Goal: Information Seeking & Learning: Learn about a topic

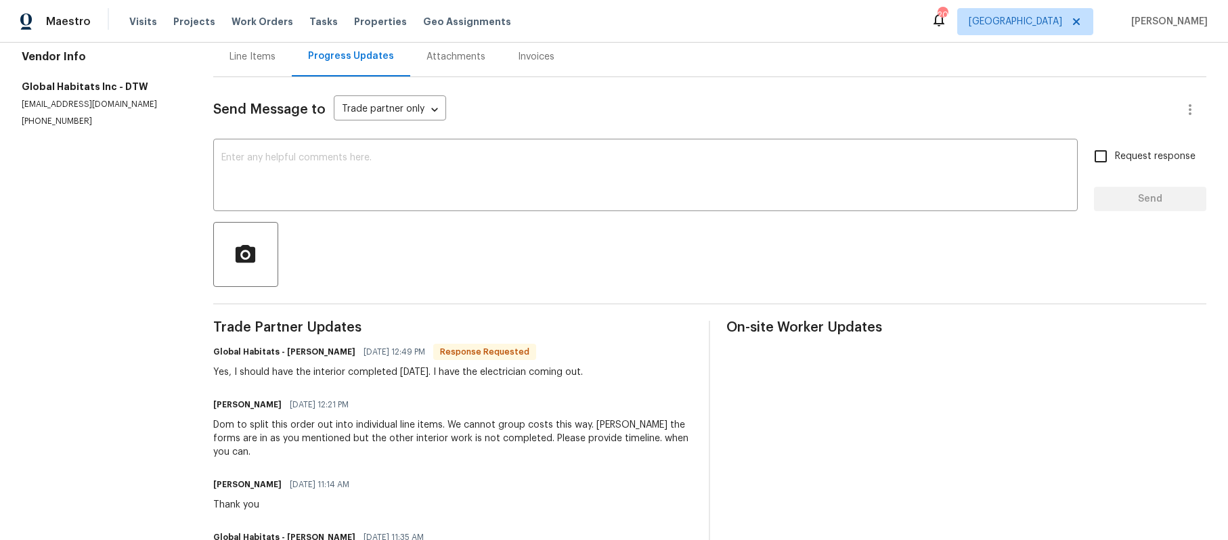
scroll to position [277, 0]
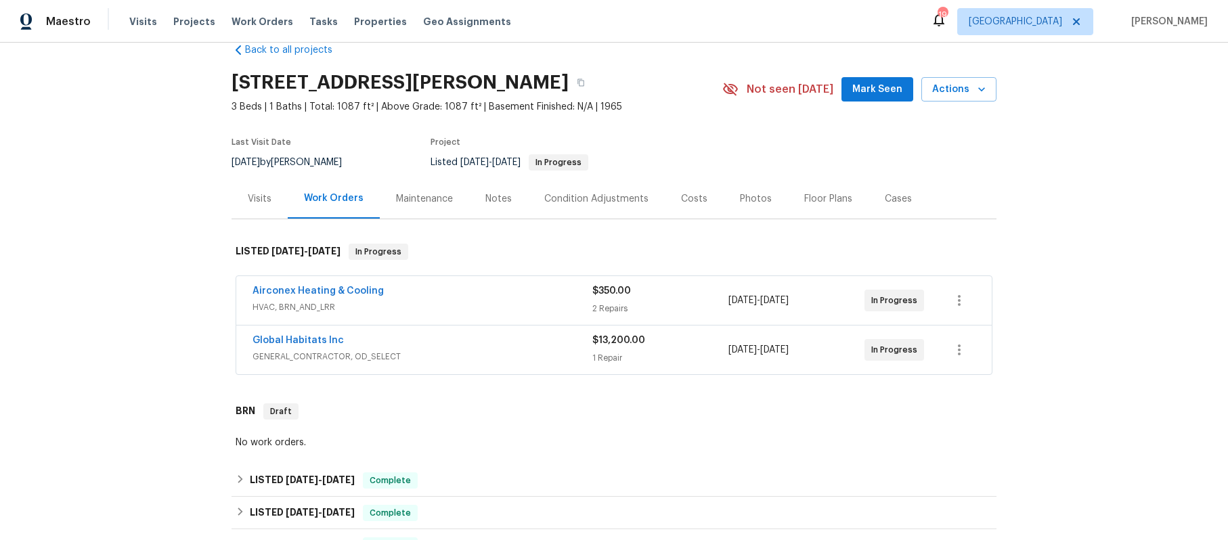
scroll to position [35, 0]
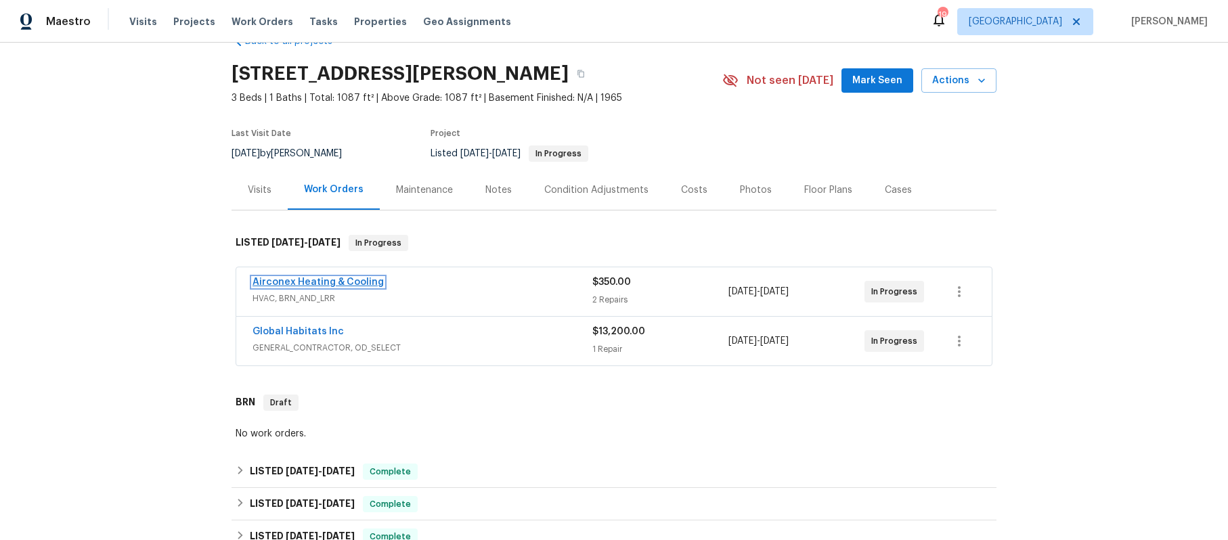
click at [315, 287] on link "Airconex Heating & Cooling" at bounding box center [317, 281] width 131 height 9
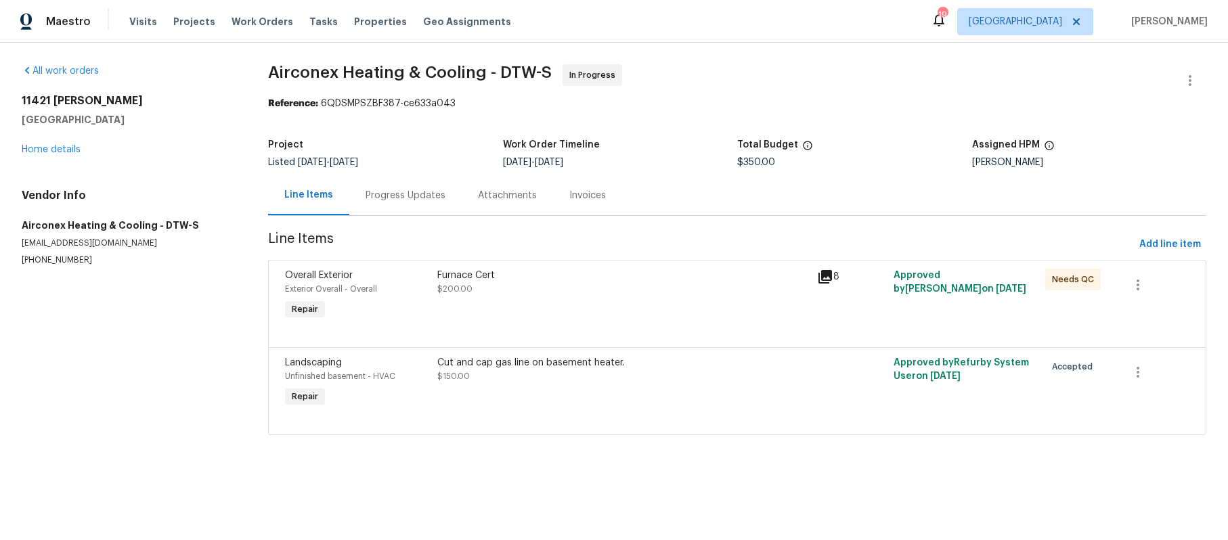
scroll to position [24, 0]
click at [606, 194] on div "Invoices" at bounding box center [587, 196] width 37 height 14
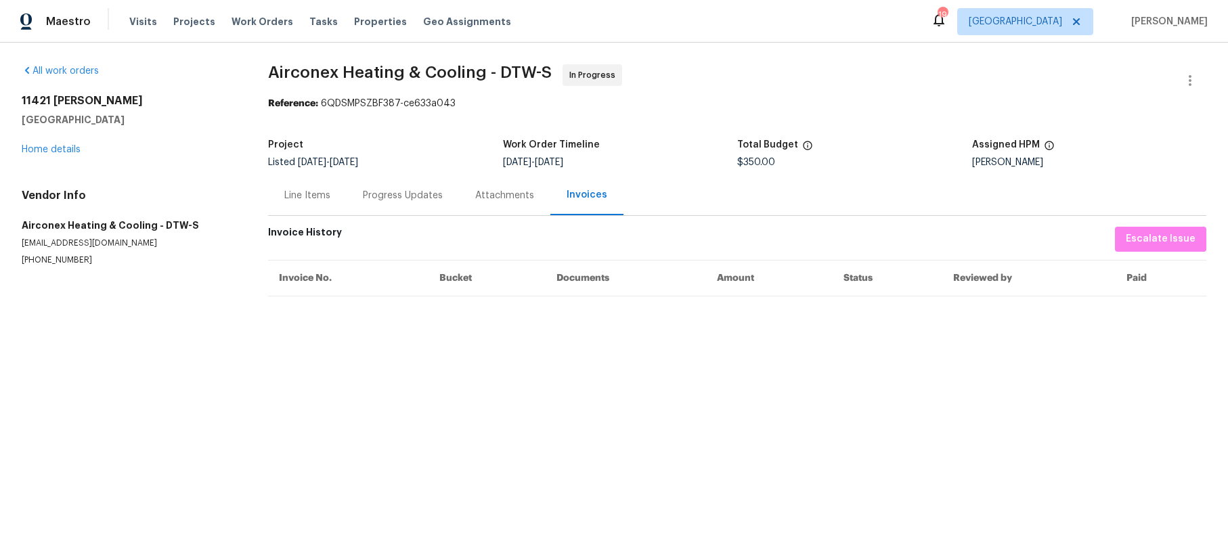
click at [432, 202] on div "Progress Updates" at bounding box center [403, 196] width 80 height 14
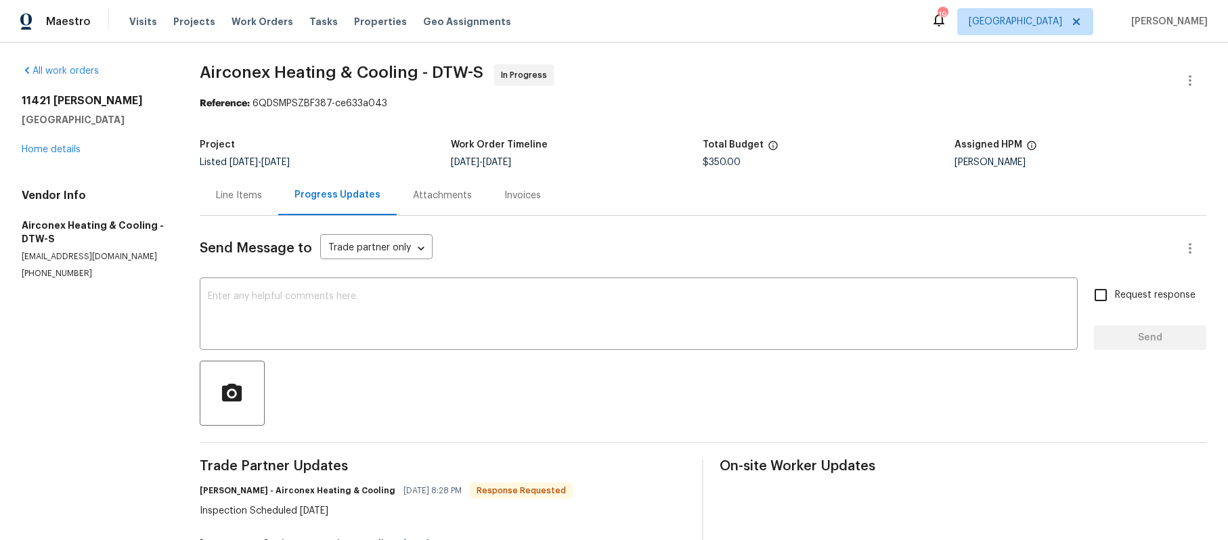
click at [248, 202] on div "Line Items" at bounding box center [239, 196] width 46 height 14
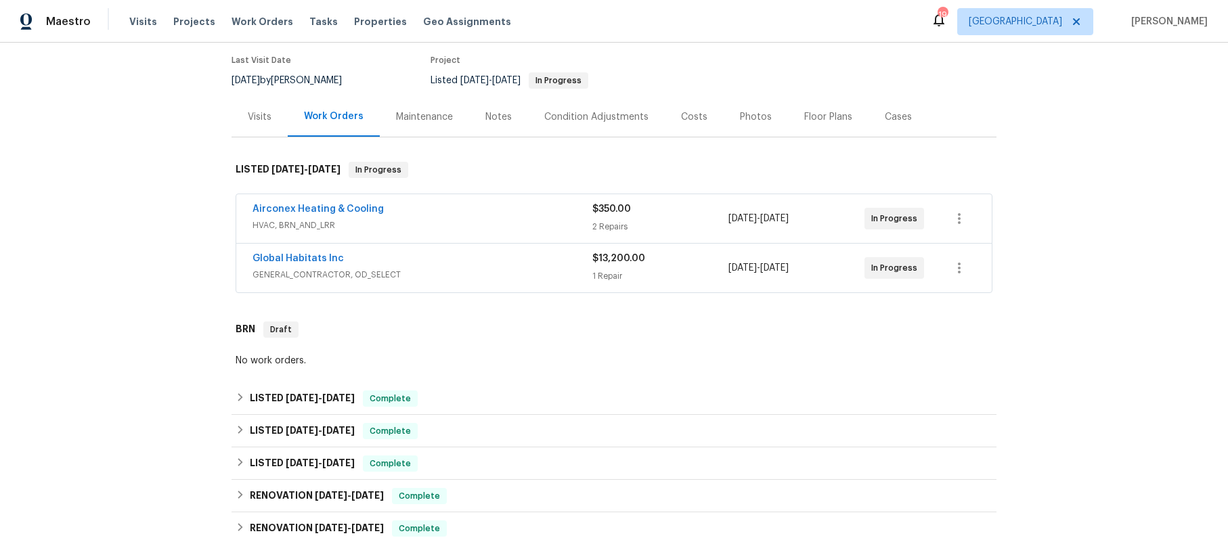
scroll to position [145, 0]
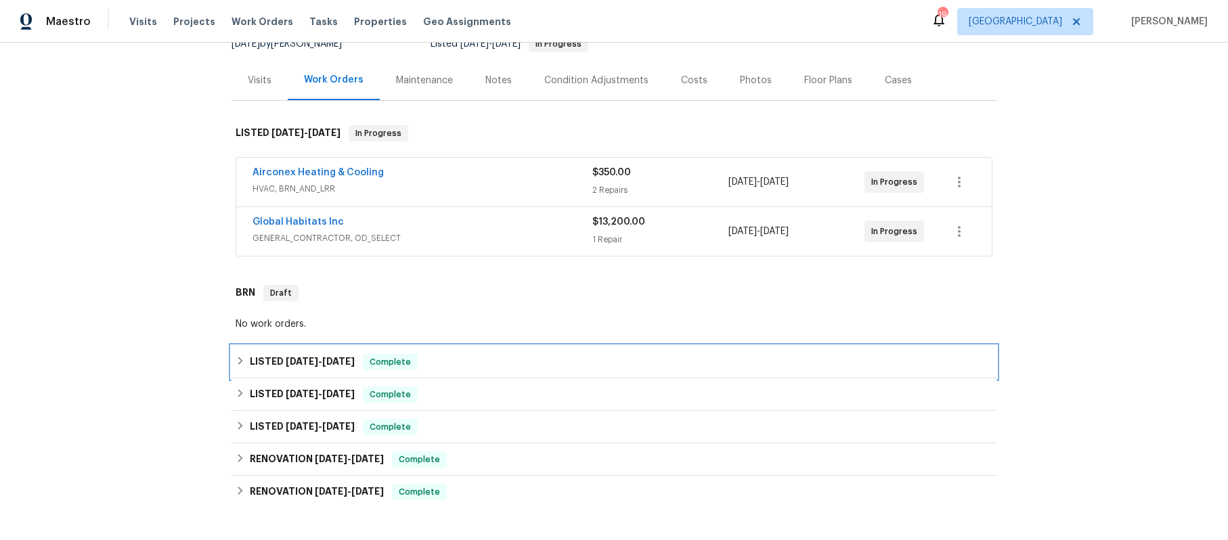
click at [239, 365] on icon at bounding box center [240, 361] width 5 height 8
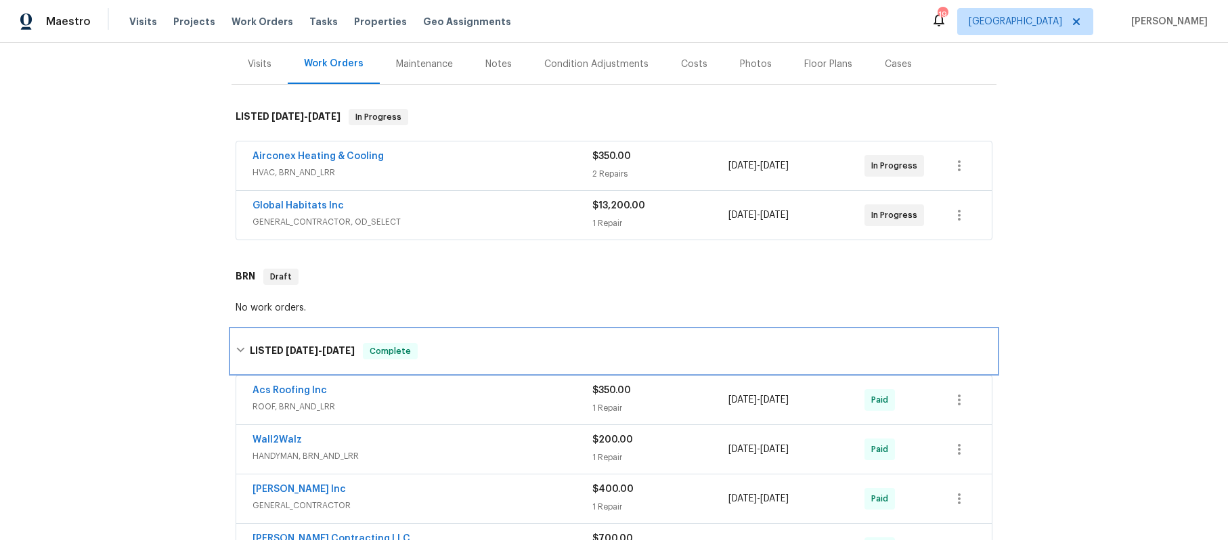
scroll to position [169, 0]
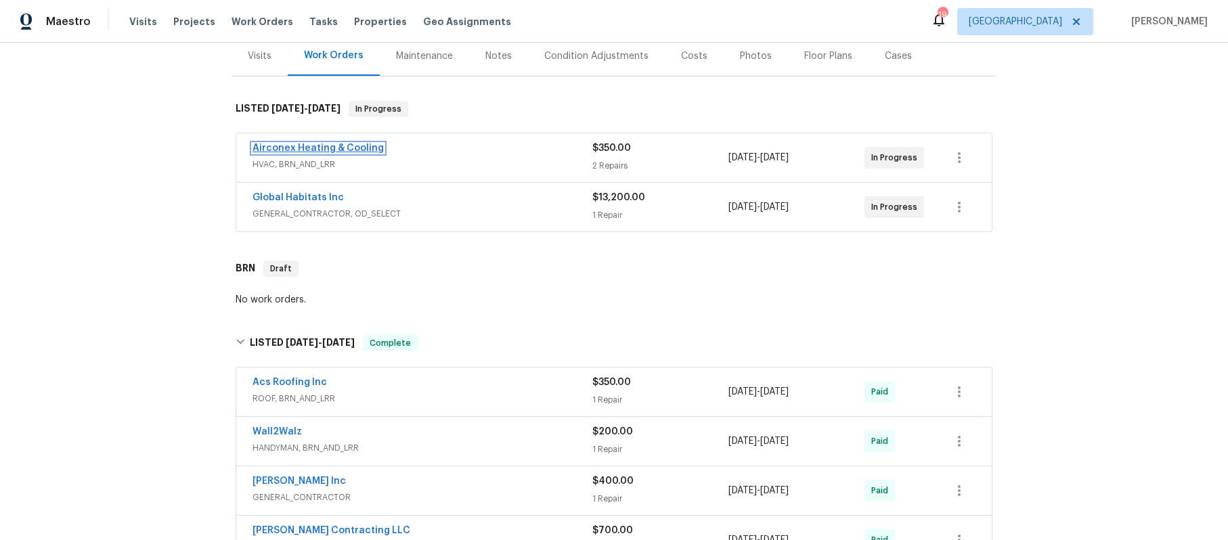
click at [294, 153] on link "Airconex Heating & Cooling" at bounding box center [317, 147] width 131 height 9
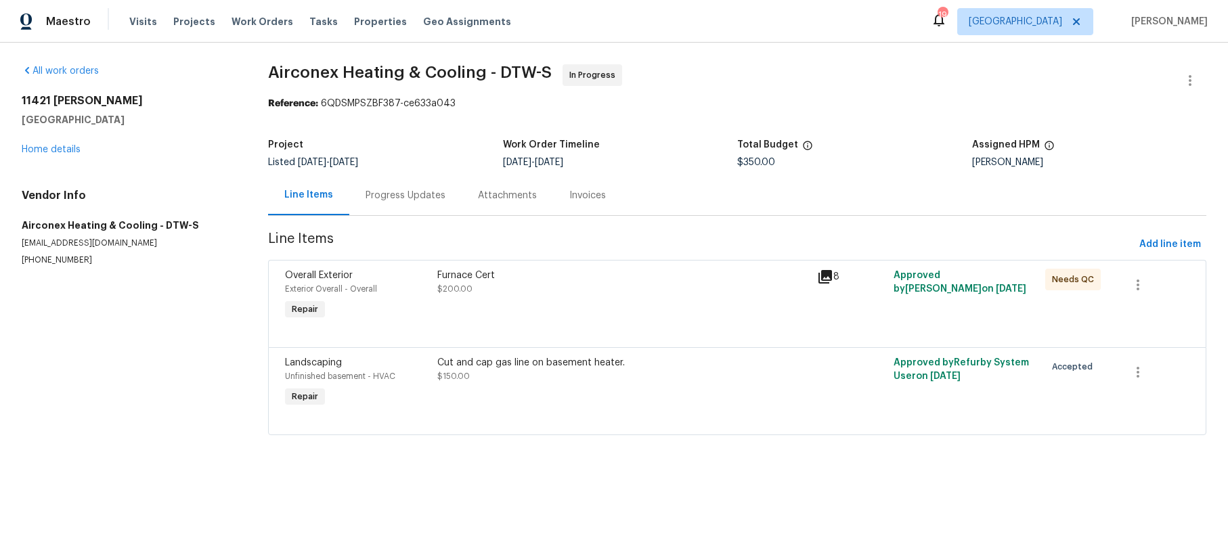
scroll to position [24, 0]
click at [826, 285] on icon at bounding box center [825, 277] width 16 height 16
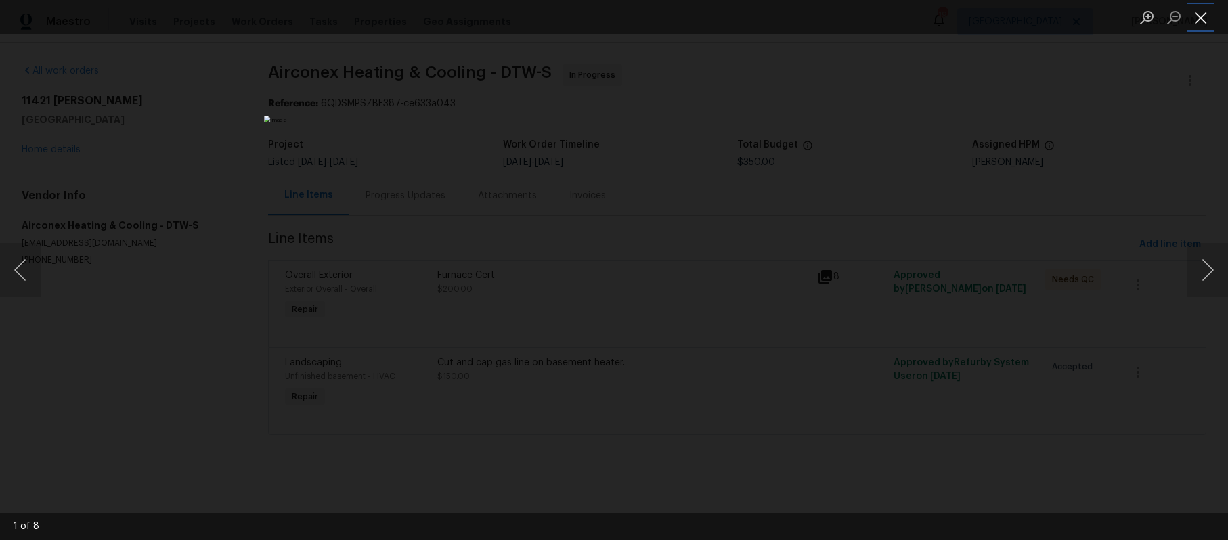
drag, startPoint x: 1206, startPoint y: 14, endPoint x: 1191, endPoint y: 25, distance: 18.8
click at [1205, 14] on button "Close lightbox" at bounding box center [1200, 17] width 27 height 24
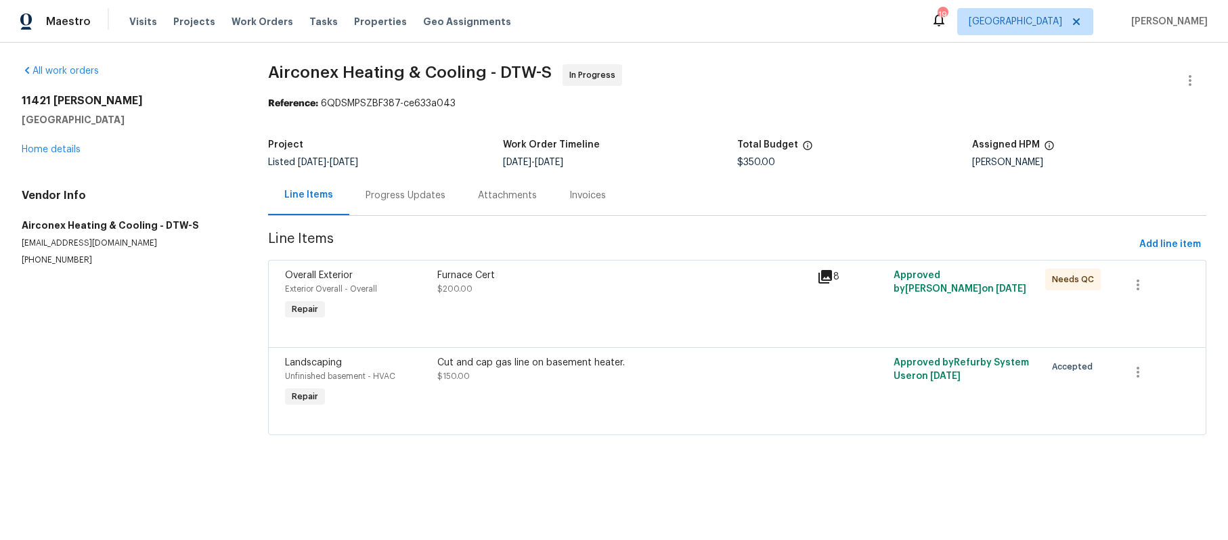
click at [622, 189] on div "Invoices" at bounding box center [587, 195] width 69 height 40
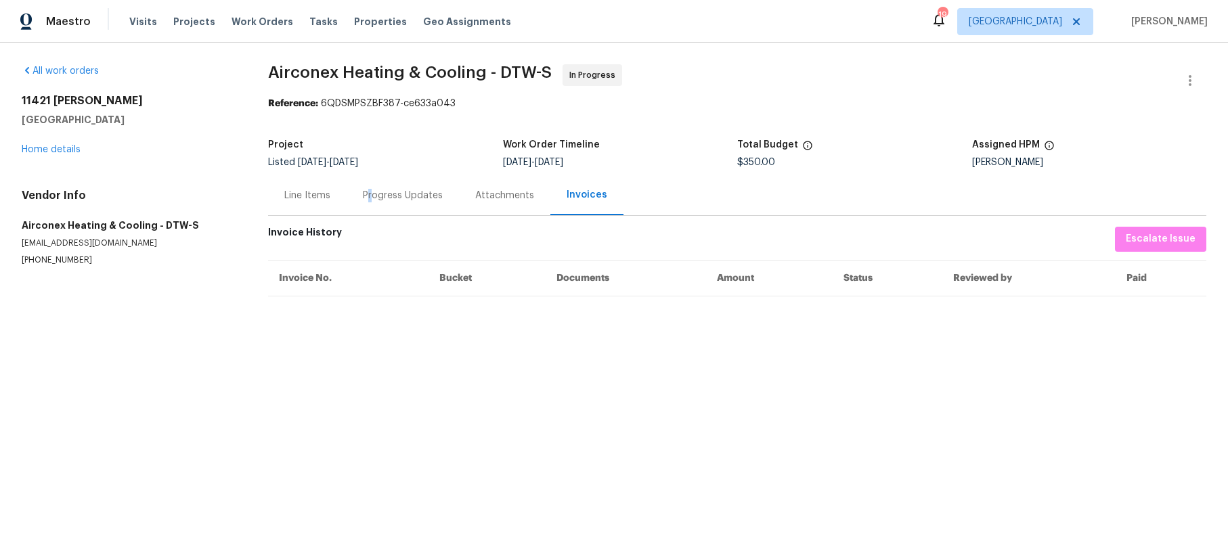
click at [395, 202] on div "Progress Updates" at bounding box center [403, 196] width 80 height 14
